Goal: Task Accomplishment & Management: Use online tool/utility

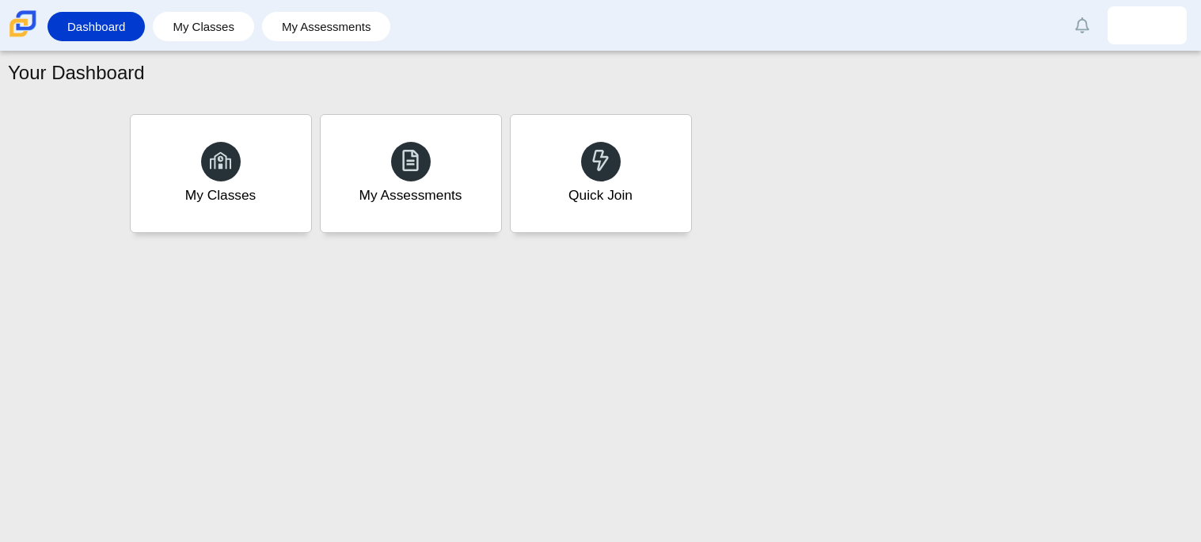
click at [318, 88] on div "Your Dashboard" at bounding box center [600, 74] width 1185 height 31
click at [604, 185] on div "Quick Join" at bounding box center [600, 195] width 67 height 21
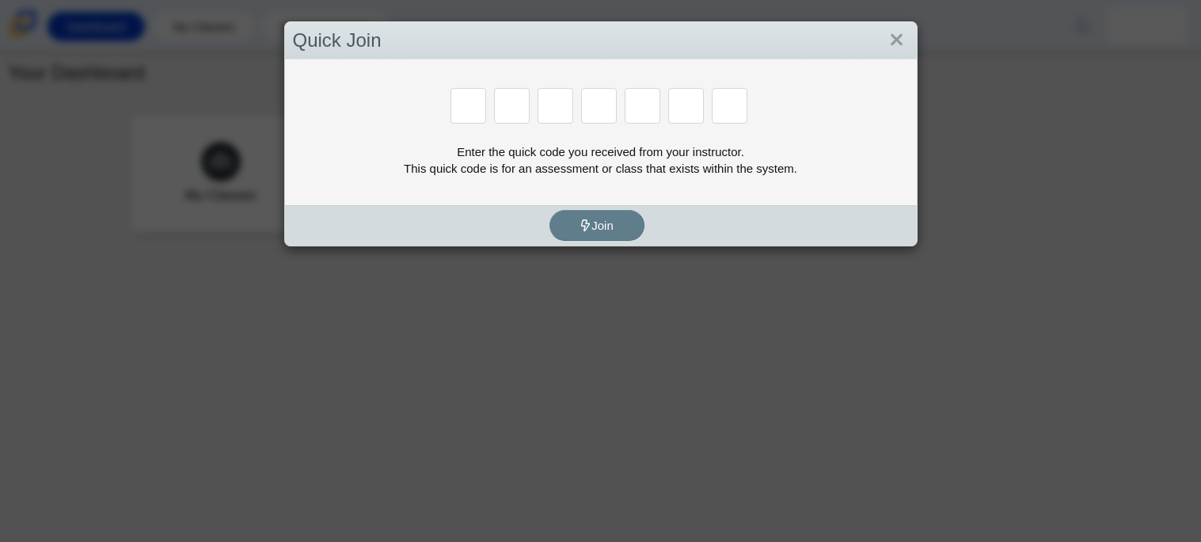
click at [487, 124] on div at bounding box center [470, 107] width 39 height 39
click at [473, 100] on input "Enter Access Code Digit 1" at bounding box center [469, 106] width 36 height 36
type input "b"
type input "m"
type input "3"
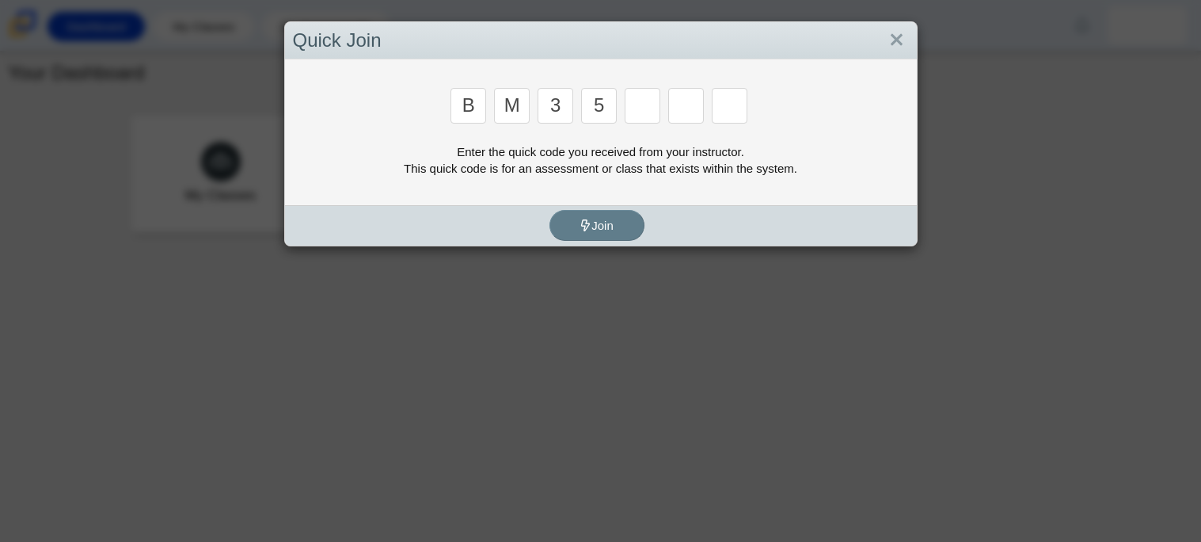
type input "5"
type input "3"
type input "g"
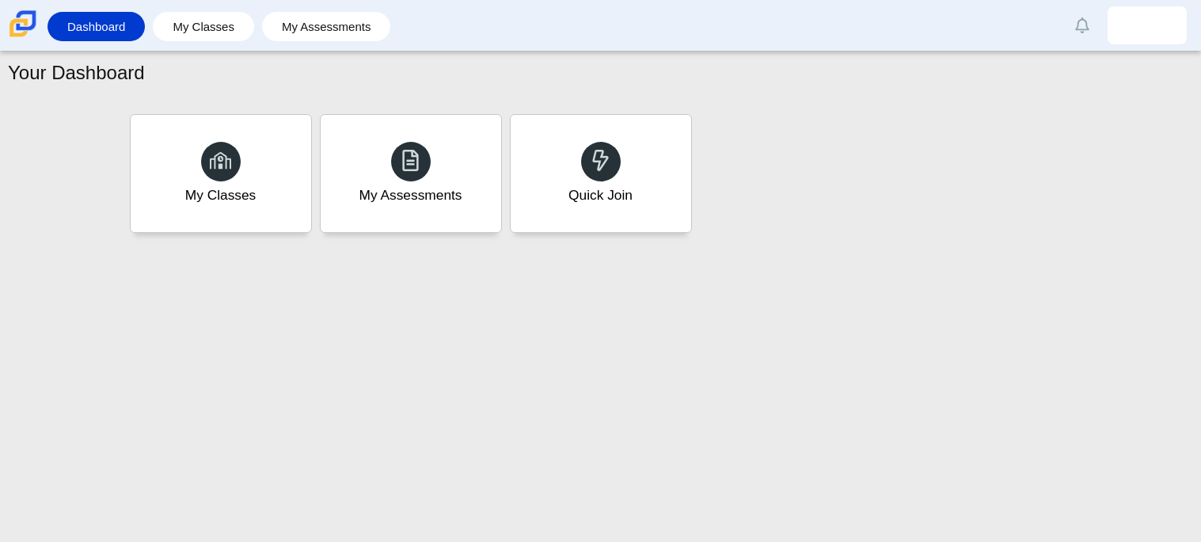
type input "b"
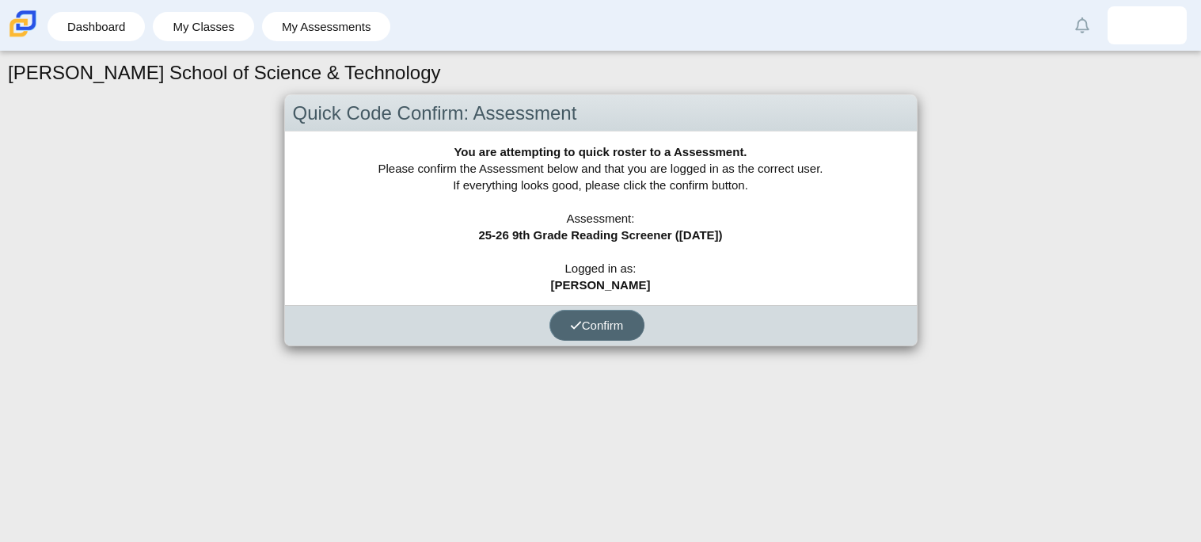
click at [588, 334] on button "Confirm" at bounding box center [597, 325] width 95 height 31
